Goal: Information Seeking & Learning: Learn about a topic

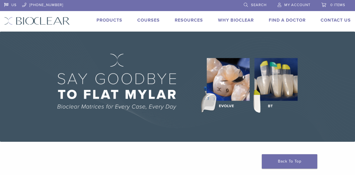
click at [107, 20] on link "Products" at bounding box center [110, 20] width 26 height 6
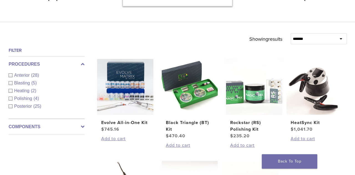
scroll to position [168, 0]
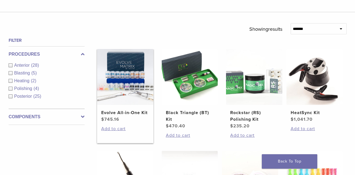
click at [124, 70] on img at bounding box center [125, 77] width 56 height 56
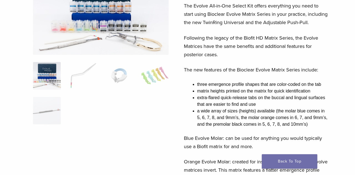
scroll to position [86, 0]
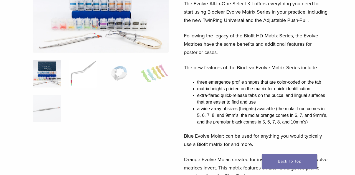
click at [77, 74] on img at bounding box center [83, 74] width 28 height 28
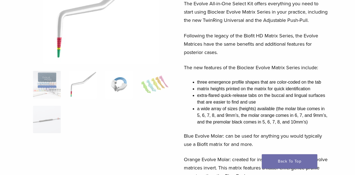
click at [126, 84] on img at bounding box center [119, 85] width 28 height 28
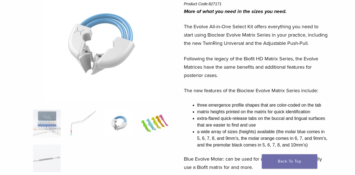
scroll to position [62, 0]
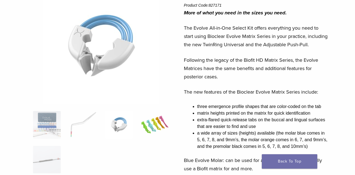
click at [161, 136] on img at bounding box center [155, 125] width 28 height 28
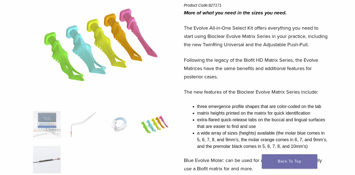
click at [44, 159] on img at bounding box center [47, 160] width 28 height 28
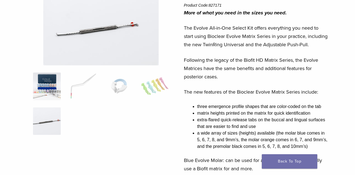
click at [51, 86] on img at bounding box center [47, 87] width 28 height 28
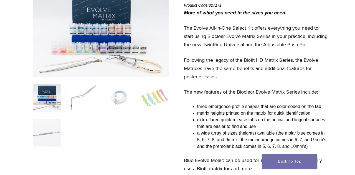
click at [78, 99] on img at bounding box center [83, 98] width 28 height 28
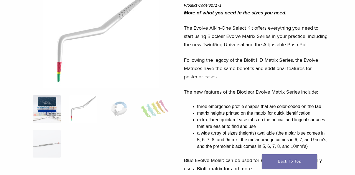
click at [42, 111] on img at bounding box center [47, 109] width 28 height 28
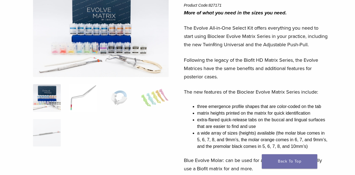
click at [78, 100] on img at bounding box center [83, 98] width 28 height 28
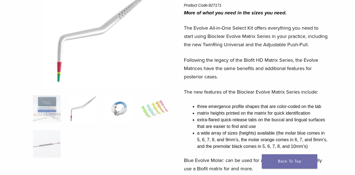
click at [120, 114] on img at bounding box center [119, 109] width 28 height 28
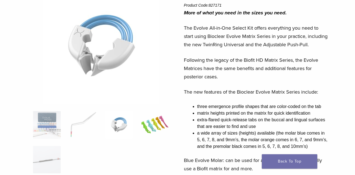
click at [159, 127] on img at bounding box center [155, 125] width 28 height 28
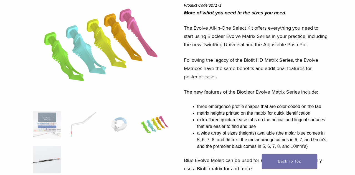
click at [44, 161] on img at bounding box center [47, 160] width 28 height 28
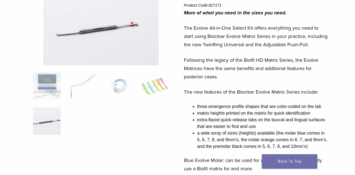
scroll to position [0, 0]
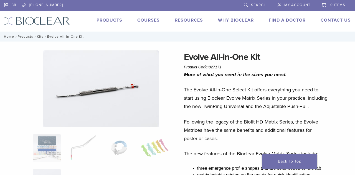
click at [107, 21] on link "Products" at bounding box center [110, 20] width 26 height 6
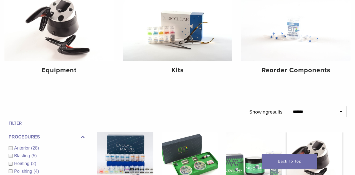
scroll to position [60, 0]
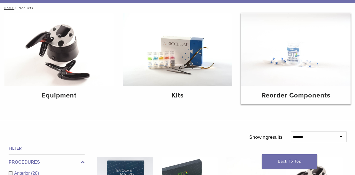
click at [297, 54] on img at bounding box center [296, 49] width 110 height 73
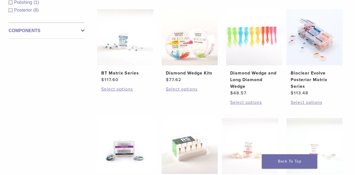
scroll to position [120, 0]
click at [129, 40] on img at bounding box center [125, 37] width 56 height 56
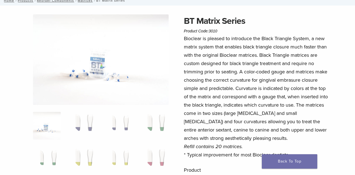
scroll to position [41, 0]
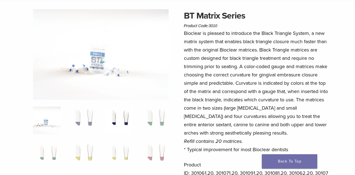
click at [123, 117] on img at bounding box center [119, 121] width 28 height 28
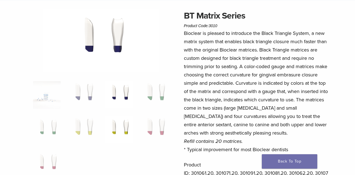
click at [124, 127] on img at bounding box center [119, 130] width 28 height 28
click at [158, 98] on img at bounding box center [155, 95] width 28 height 28
